Goal: Information Seeking & Learning: Check status

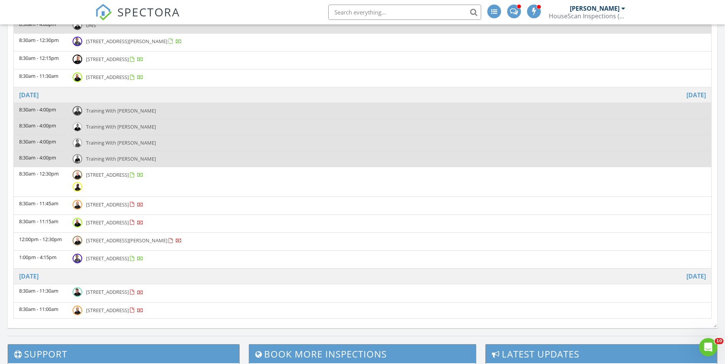
scroll to position [918, 0]
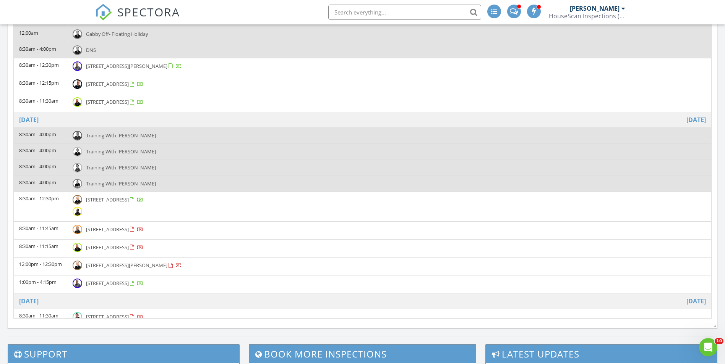
click at [141, 17] on span "SPECTORA" at bounding box center [148, 12] width 63 height 16
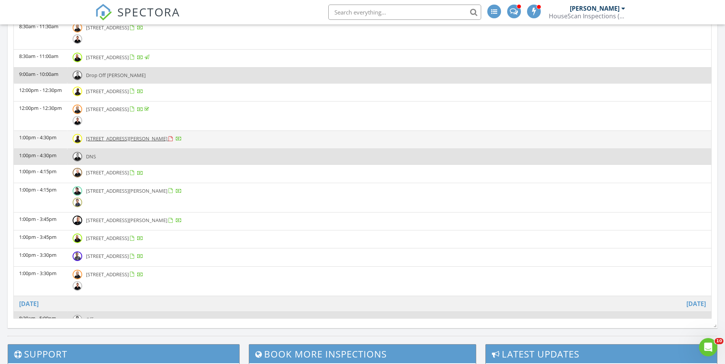
scroll to position [153, 0]
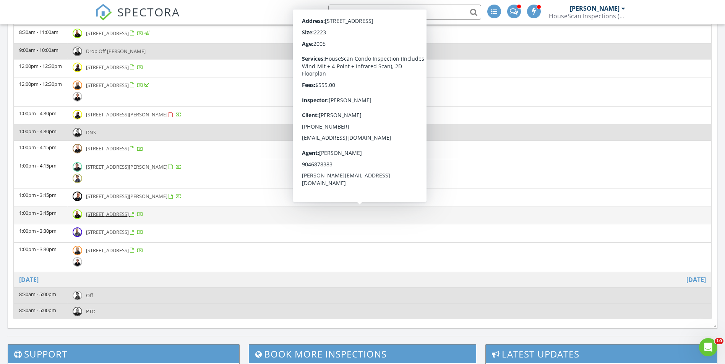
click at [57, 219] on td "1:00pm - 3:45pm" at bounding box center [40, 216] width 53 height 18
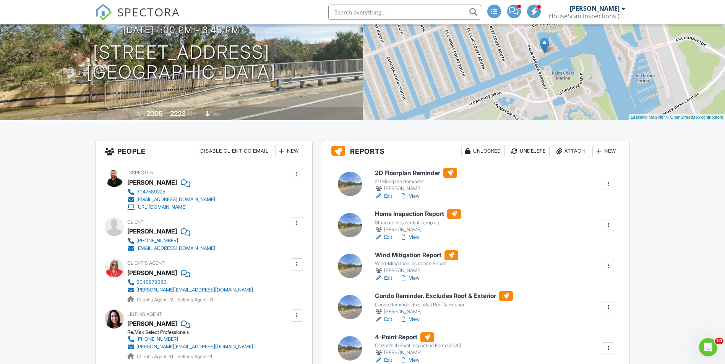
scroll to position [76, 0]
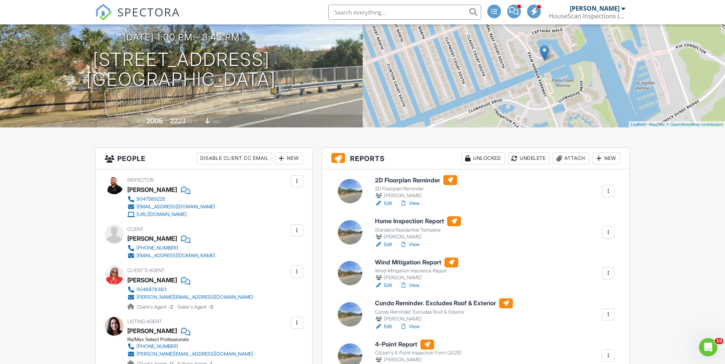
click at [417, 245] on link "View" at bounding box center [410, 245] width 20 height 8
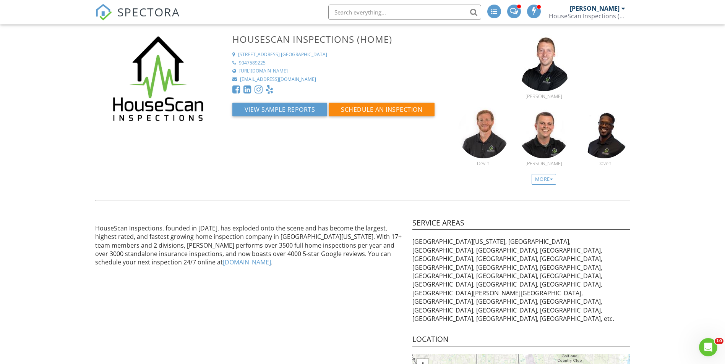
drag, startPoint x: 153, startPoint y: 16, endPoint x: 158, endPoint y: 2, distance: 15.0
click at [153, 16] on span "SPECTORA" at bounding box center [148, 12] width 63 height 16
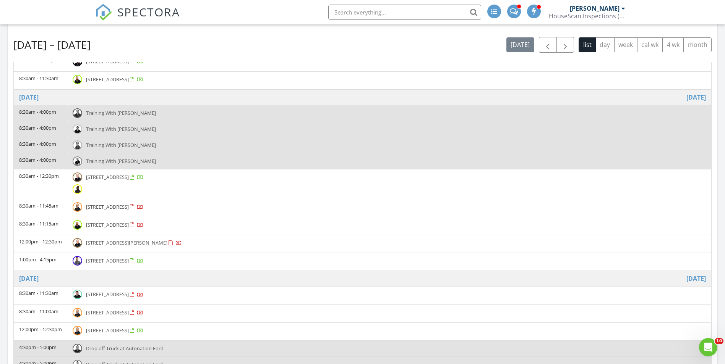
scroll to position [229, 0]
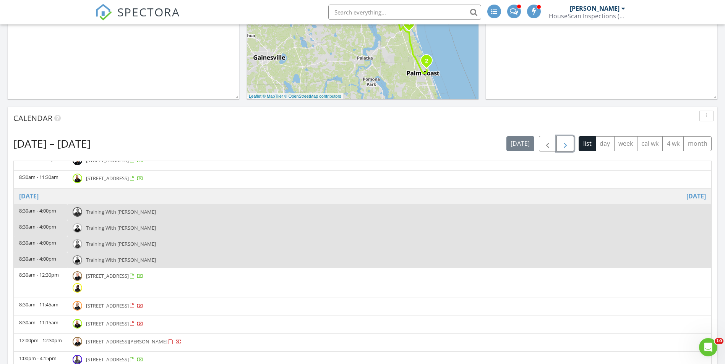
click at [562, 145] on span "button" at bounding box center [564, 143] width 9 height 9
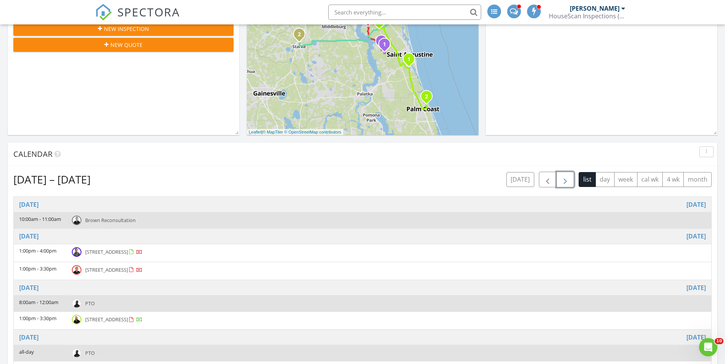
scroll to position [191, 0]
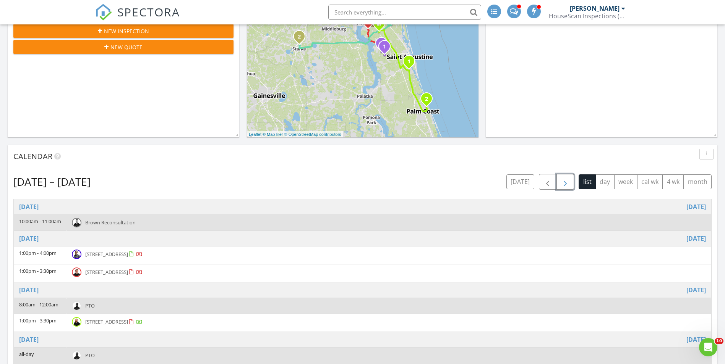
click at [559, 181] on button "button" at bounding box center [565, 182] width 18 height 16
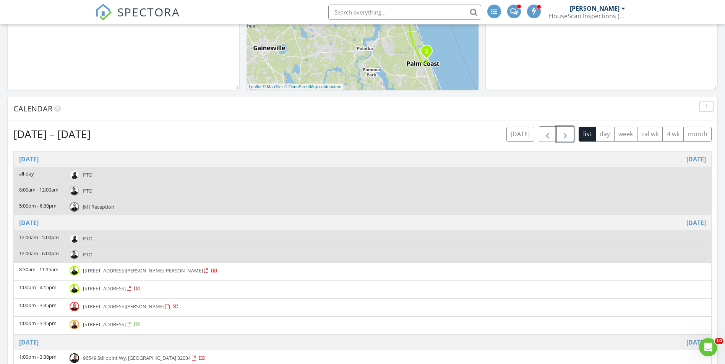
scroll to position [306, 0]
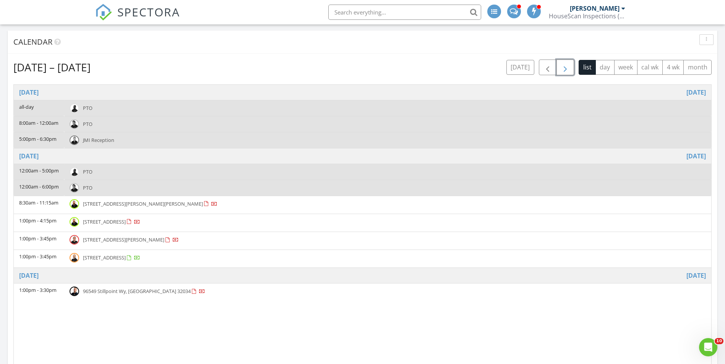
click at [559, 68] on button "button" at bounding box center [565, 68] width 18 height 16
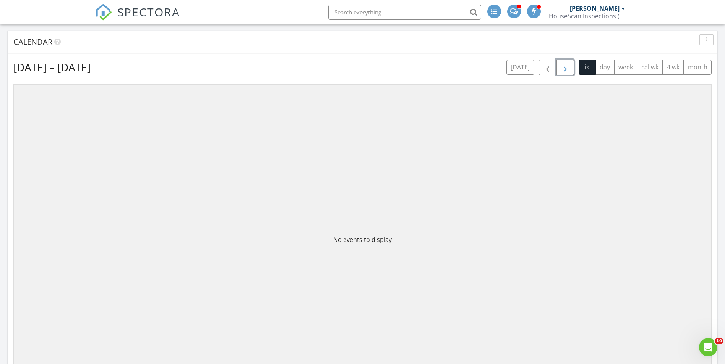
click at [562, 68] on span "button" at bounding box center [564, 67] width 9 height 9
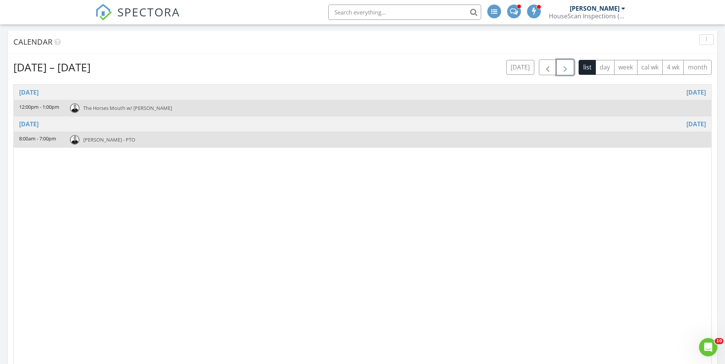
click at [562, 68] on span "button" at bounding box center [564, 67] width 9 height 9
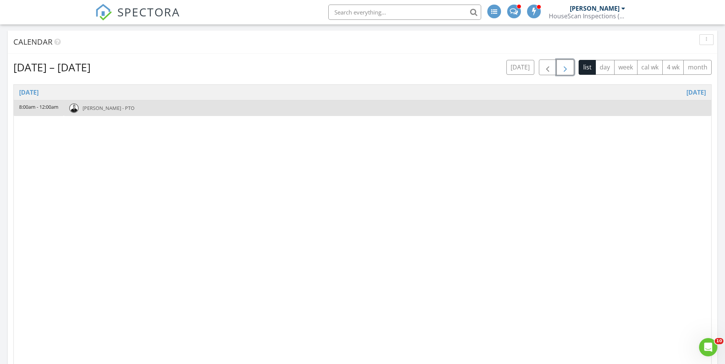
click at [562, 68] on span "button" at bounding box center [564, 67] width 9 height 9
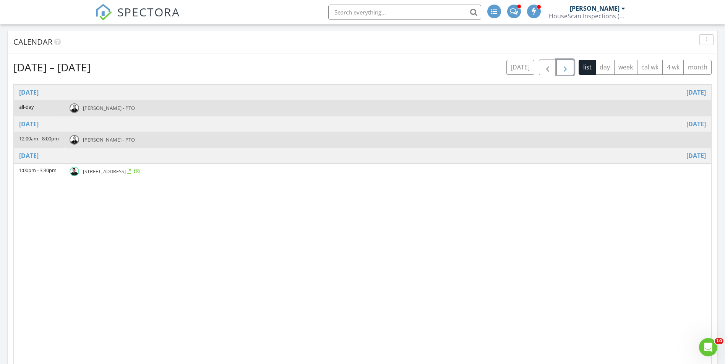
click at [562, 68] on span "button" at bounding box center [564, 67] width 9 height 9
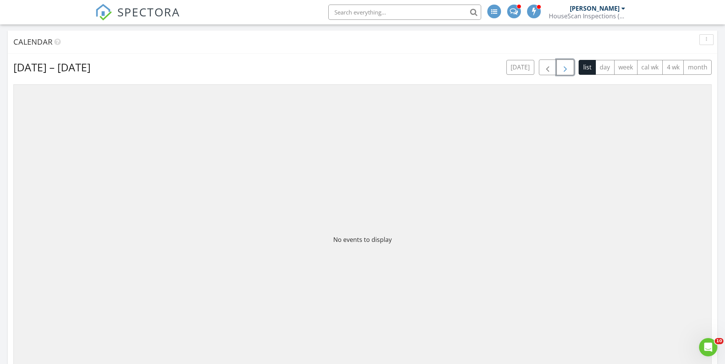
click at [564, 67] on span "button" at bounding box center [564, 67] width 9 height 9
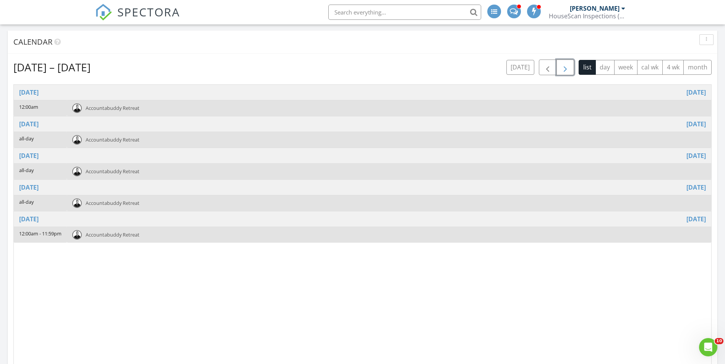
click at [564, 67] on span "button" at bounding box center [564, 67] width 9 height 9
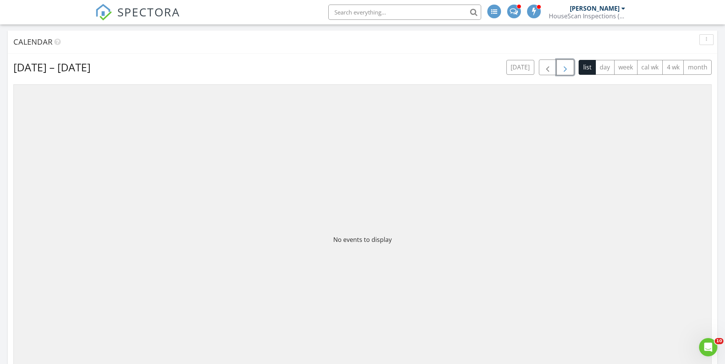
click at [564, 67] on span "button" at bounding box center [564, 67] width 9 height 9
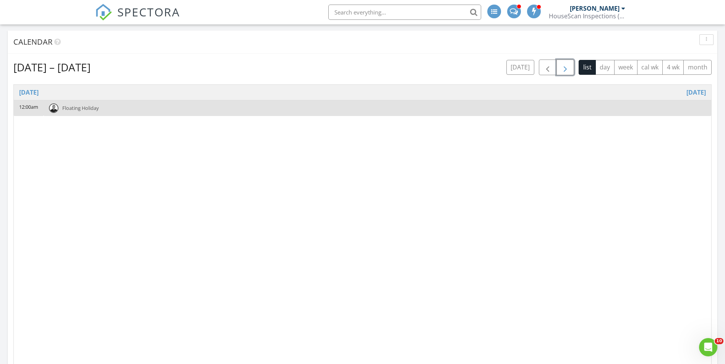
click at [564, 67] on span "button" at bounding box center [564, 67] width 9 height 9
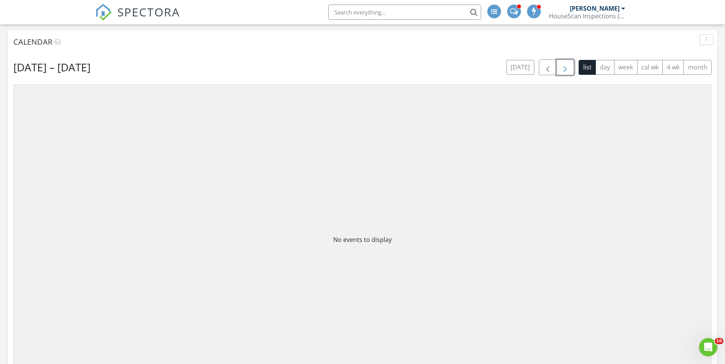
click at [564, 67] on span "button" at bounding box center [564, 67] width 9 height 9
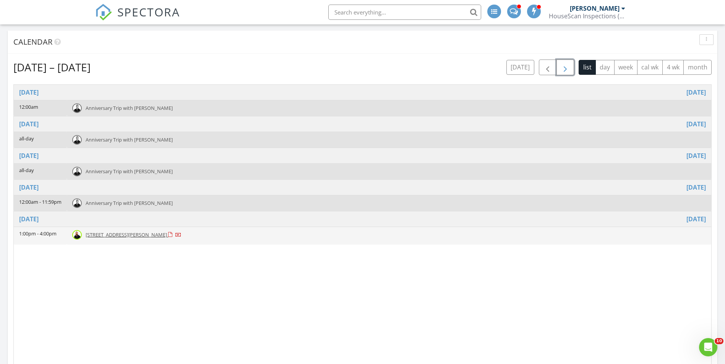
click at [134, 234] on span "72 White Grass Ct, SAINT JOHNS 32259" at bounding box center [126, 234] width 81 height 7
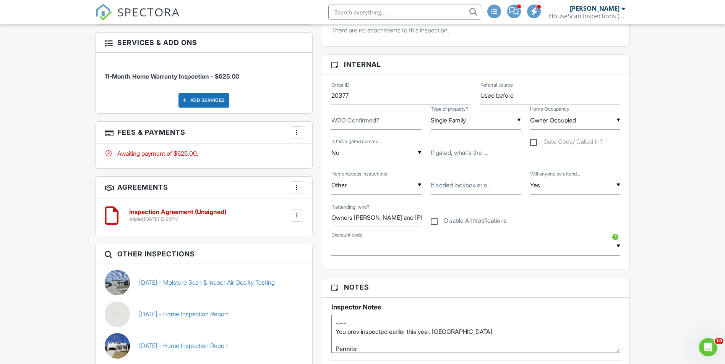
scroll to position [382, 0]
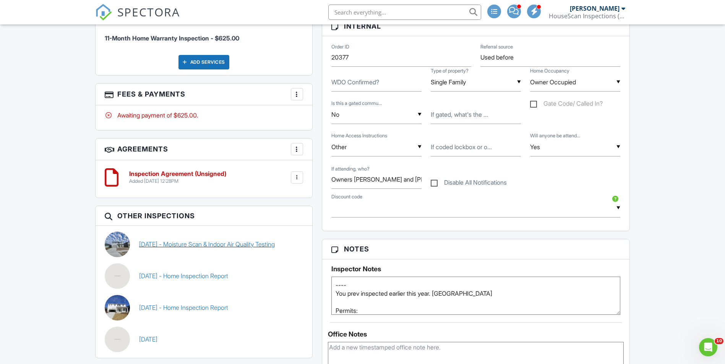
click at [197, 241] on link "[DATE] - Moisture Scan & Indoor Air Quality Testing" at bounding box center [207, 244] width 136 height 8
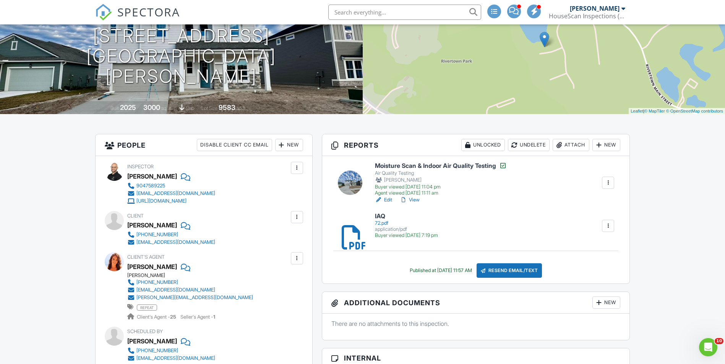
scroll to position [153, 0]
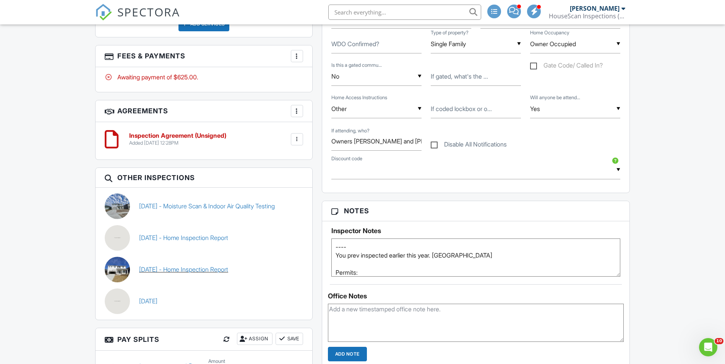
click at [196, 273] on link "01/30/2025 - Home Inspection Report" at bounding box center [183, 269] width 89 height 8
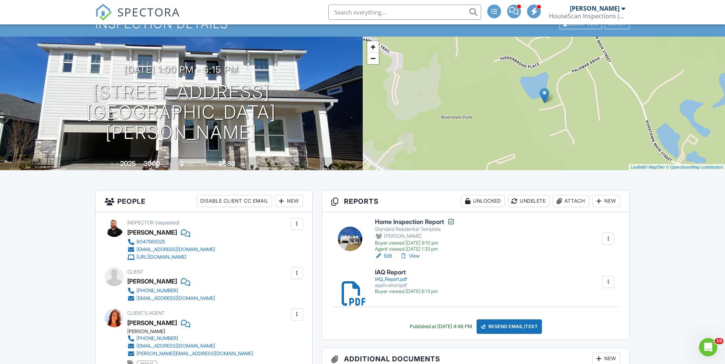
scroll to position [76, 0]
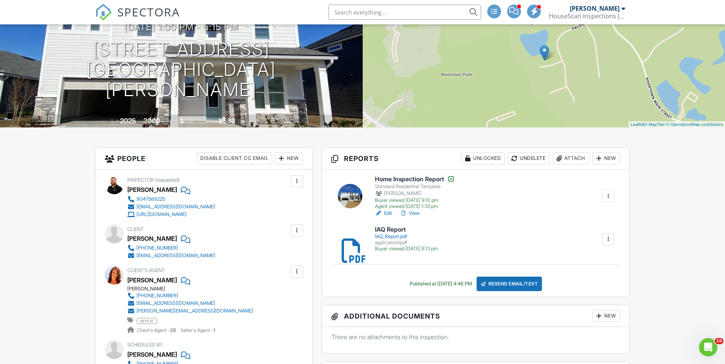
drag, startPoint x: 416, startPoint y: 214, endPoint x: 424, endPoint y: 212, distance: 8.3
click at [416, 214] on link "View" at bounding box center [410, 214] width 20 height 8
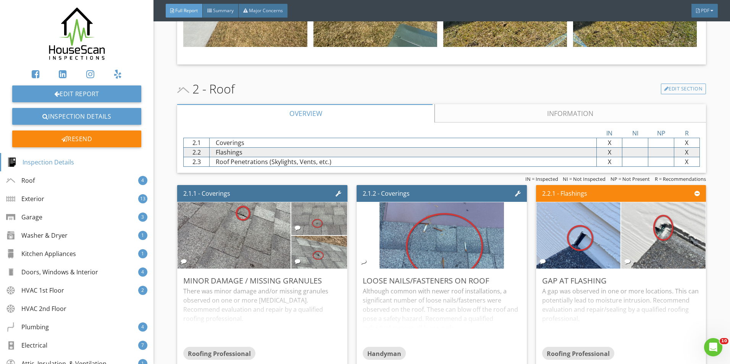
scroll to position [1198, 0]
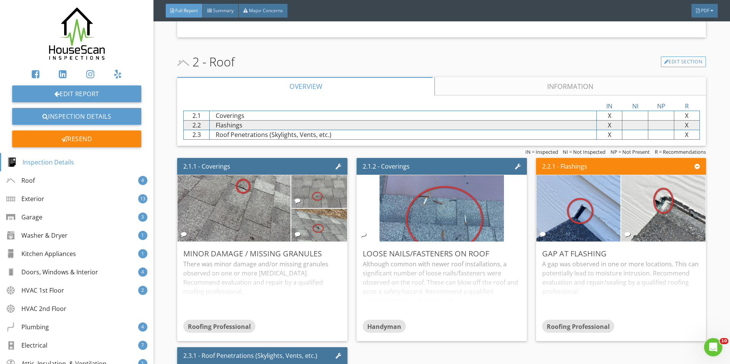
click at [590, 86] on link "Information" at bounding box center [570, 86] width 271 height 18
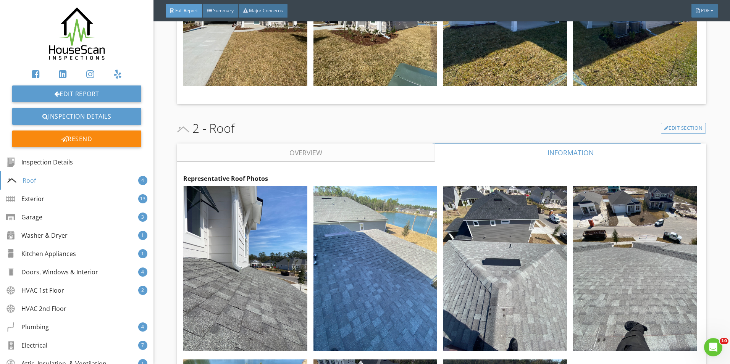
scroll to position [1122, 0]
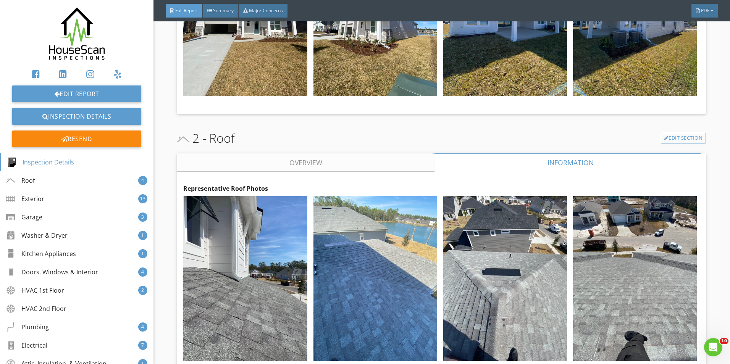
click at [324, 157] on link "Overview" at bounding box center [306, 163] width 258 height 18
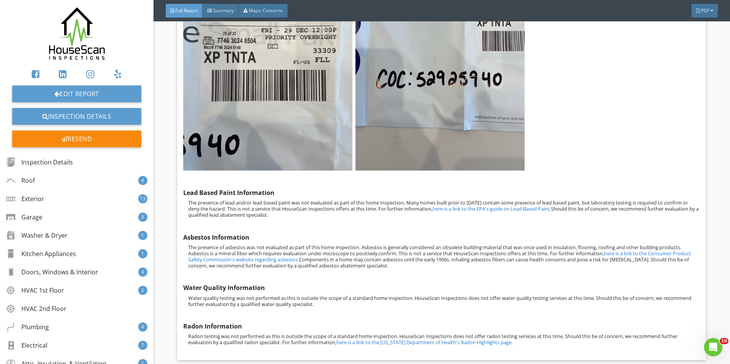
scroll to position [7619, 0]
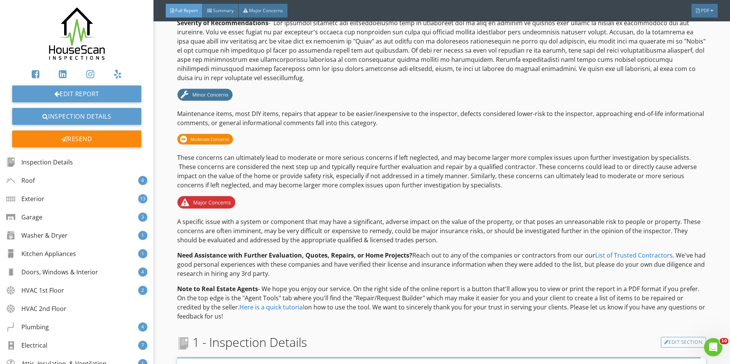
scroll to position [0, 0]
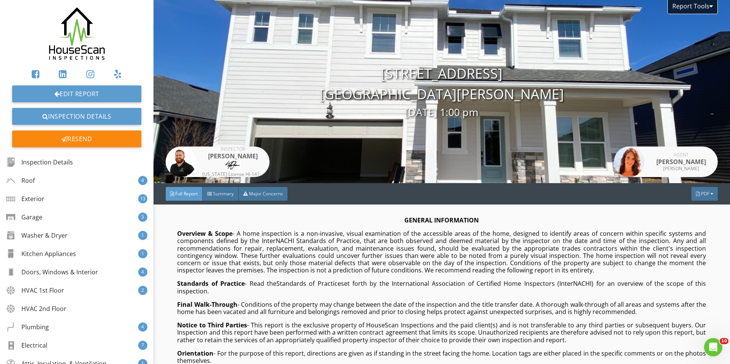
drag, startPoint x: 77, startPoint y: 28, endPoint x: 84, endPoint y: 3, distance: 25.8
click at [77, 28] on img at bounding box center [76, 34] width 73 height 57
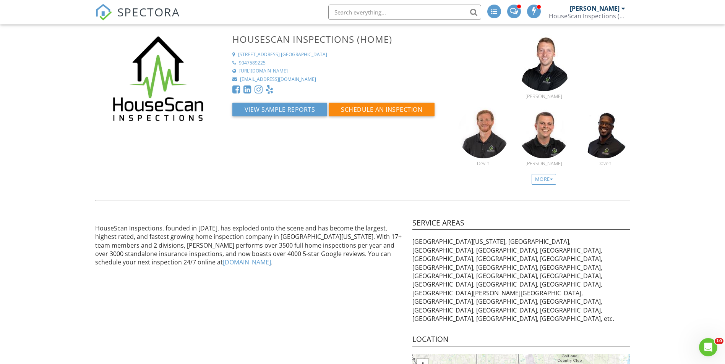
click at [155, 13] on span "SPECTORA" at bounding box center [148, 12] width 63 height 16
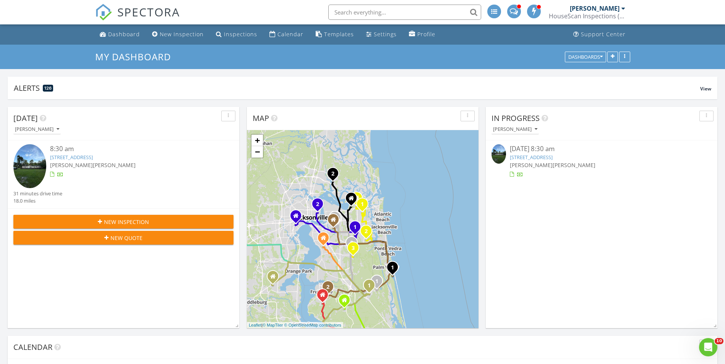
click at [144, 12] on span "SPECTORA" at bounding box center [148, 12] width 63 height 16
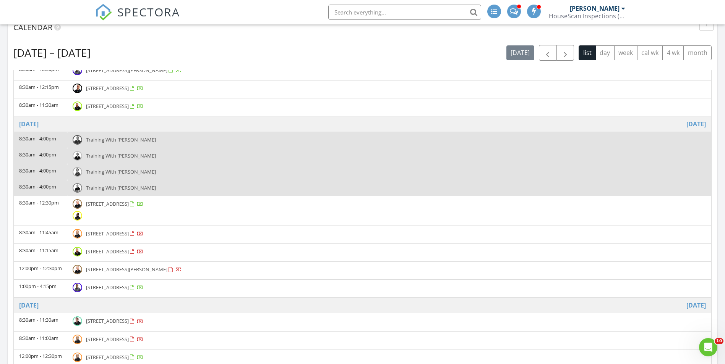
scroll to position [994, 0]
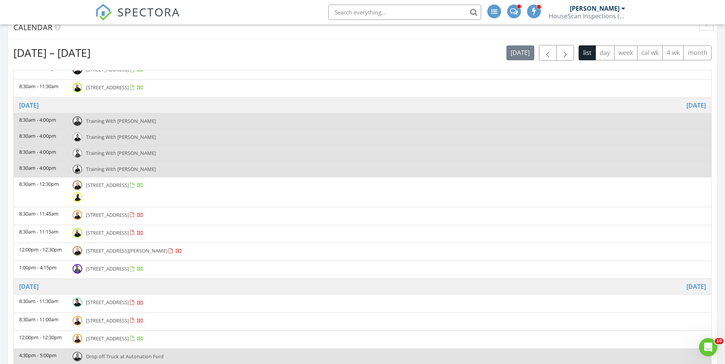
click at [154, 15] on span "SPECTORA" at bounding box center [148, 12] width 63 height 16
